Goal: Transaction & Acquisition: Purchase product/service

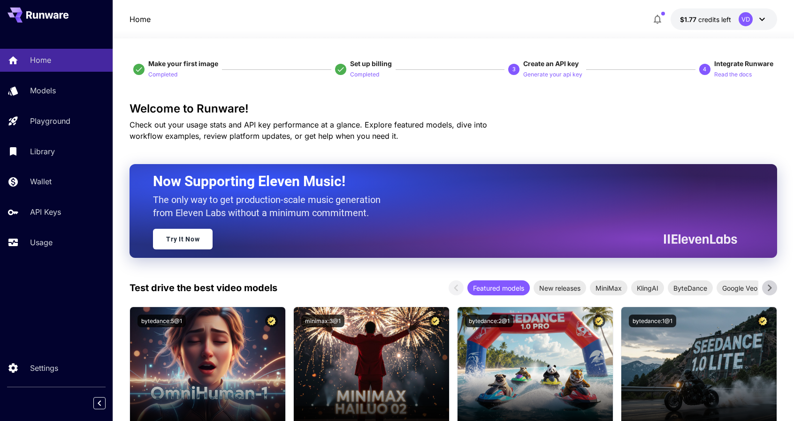
click at [728, 25] on button "$1.77 credits left VD" at bounding box center [723, 19] width 106 height 22
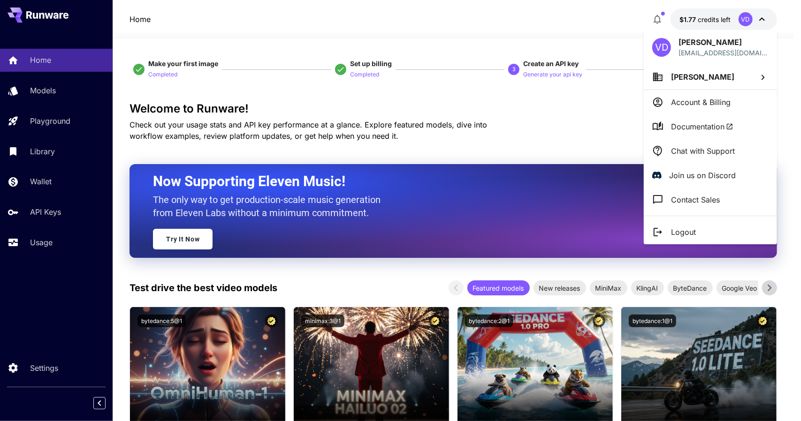
click at [690, 77] on span "[PERSON_NAME]" at bounding box center [702, 76] width 63 height 9
click at [690, 77] on div at bounding box center [400, 210] width 801 height 421
click at [691, 98] on p "Account & Billing" at bounding box center [701, 102] width 60 height 11
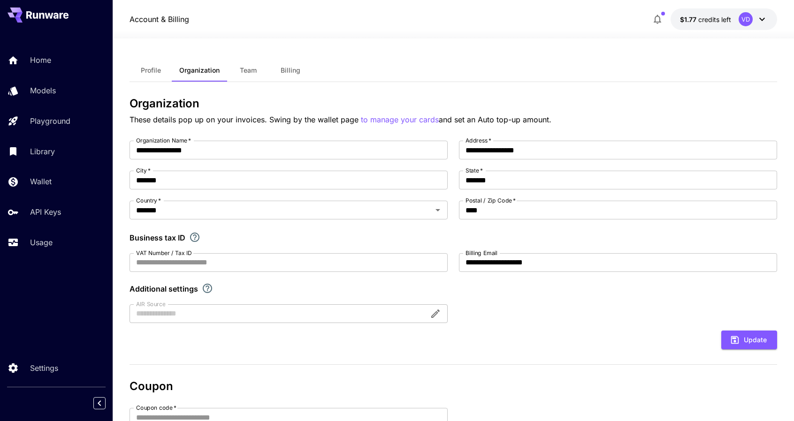
click at [706, 16] on span "credits left" at bounding box center [714, 19] width 33 height 8
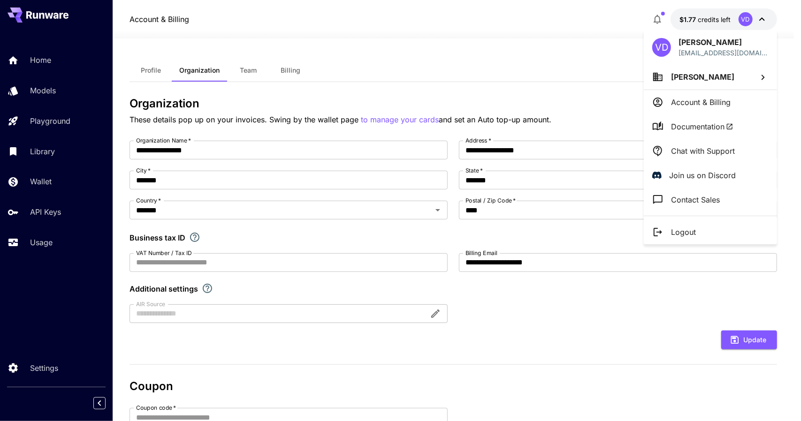
click at [762, 74] on icon at bounding box center [762, 77] width 11 height 11
click at [763, 74] on div at bounding box center [400, 210] width 801 height 421
click at [47, 179] on div at bounding box center [400, 210] width 801 height 421
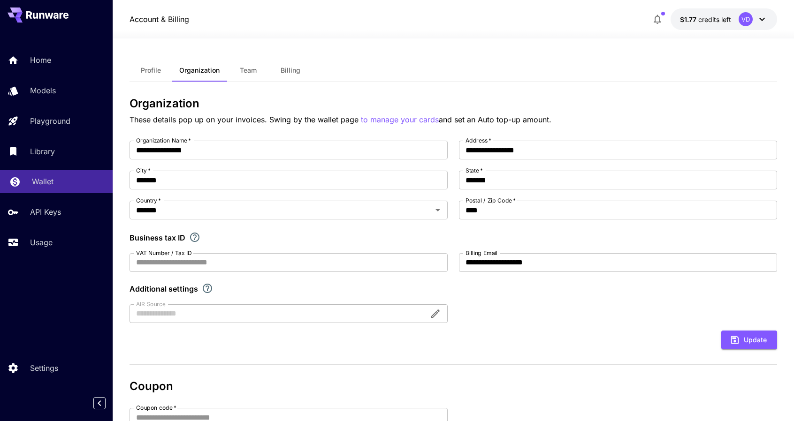
click at [32, 184] on p "Wallet" at bounding box center [43, 181] width 22 height 11
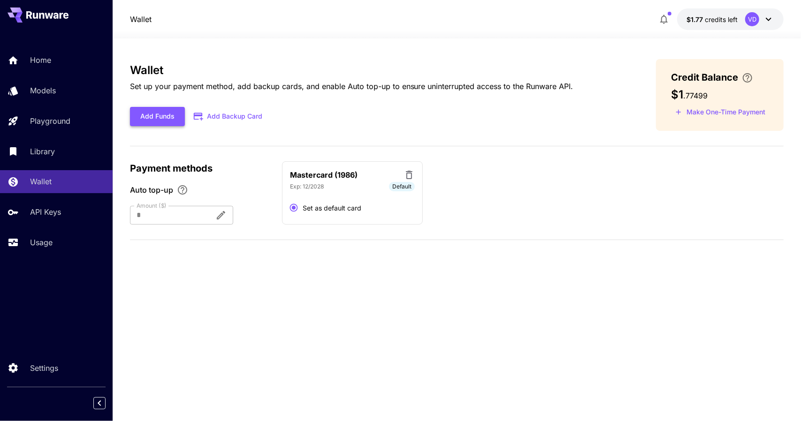
click at [147, 121] on button "Add Funds" at bounding box center [157, 116] width 55 height 19
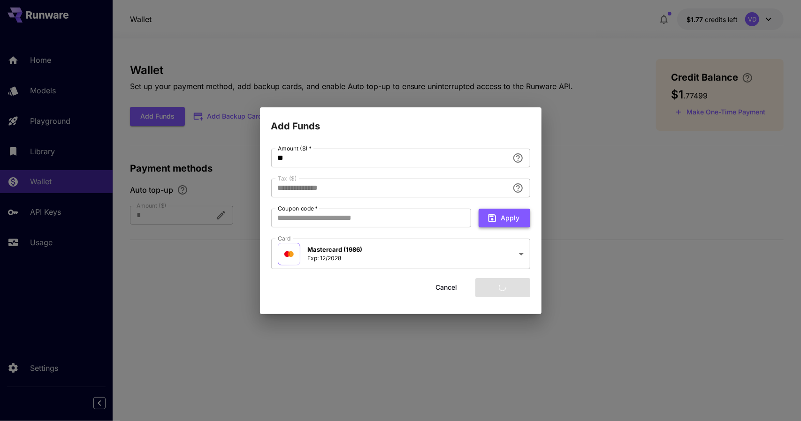
type input "****"
click at [501, 289] on button "Add funds" at bounding box center [502, 287] width 55 height 19
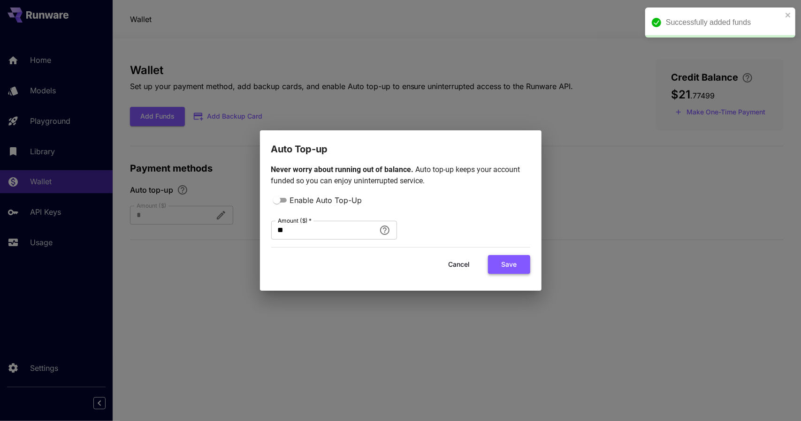
click at [513, 265] on button "Save" at bounding box center [509, 264] width 42 height 19
